Goal: Task Accomplishment & Management: Use online tool/utility

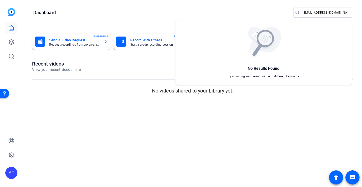
click at [145, 5] on div at bounding box center [181, 93] width 362 height 187
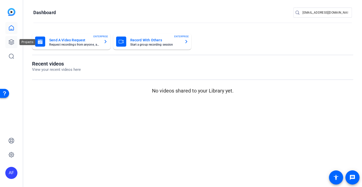
click at [8, 41] on link at bounding box center [11, 42] width 12 height 12
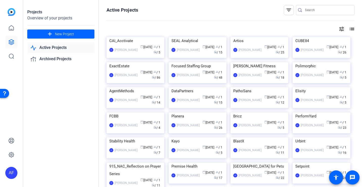
click at [310, 8] on input "Search" at bounding box center [327, 10] width 45 height 6
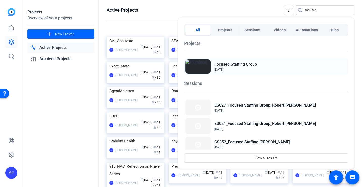
type input "focused"
click at [263, 60] on div "Focused Staffing Group Apr 15, 2025" at bounding box center [266, 66] width 164 height 17
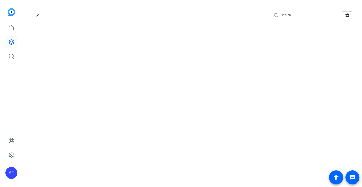
type input "team@yourlocalstudio.com"
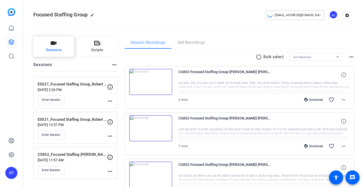
click at [63, 47] on button "Sessions" at bounding box center [53, 47] width 41 height 20
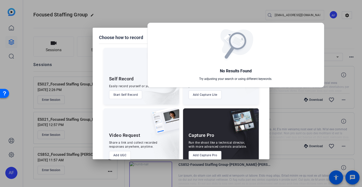
click at [209, 154] on div at bounding box center [181, 93] width 362 height 187
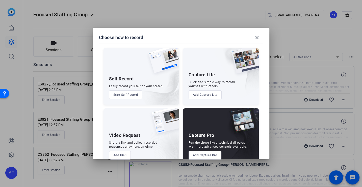
click at [204, 154] on button "Add Capture Pro" at bounding box center [204, 155] width 33 height 9
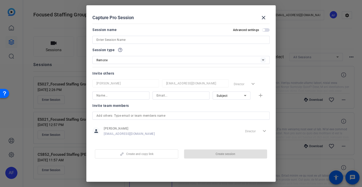
click at [139, 36] on div at bounding box center [180, 40] width 169 height 8
click at [139, 37] on input at bounding box center [180, 40] width 169 height 6
paste input "CS915_Focused Staffing Group_Johnny Travett"
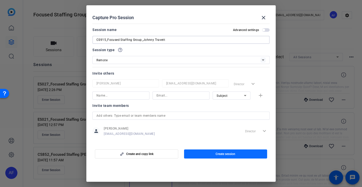
type input "CS915_Focused Staffing Group_Johnny Travett"
click at [224, 154] on span "Create session" at bounding box center [225, 154] width 20 height 4
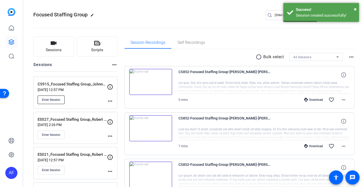
click at [56, 100] on span "Enter Session" at bounding box center [51, 100] width 18 height 4
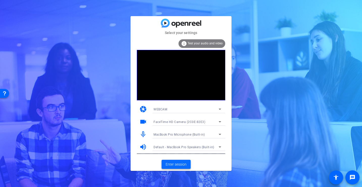
click at [179, 167] on span at bounding box center [175, 164] width 29 height 12
